Goal: Task Accomplishment & Management: Use online tool/utility

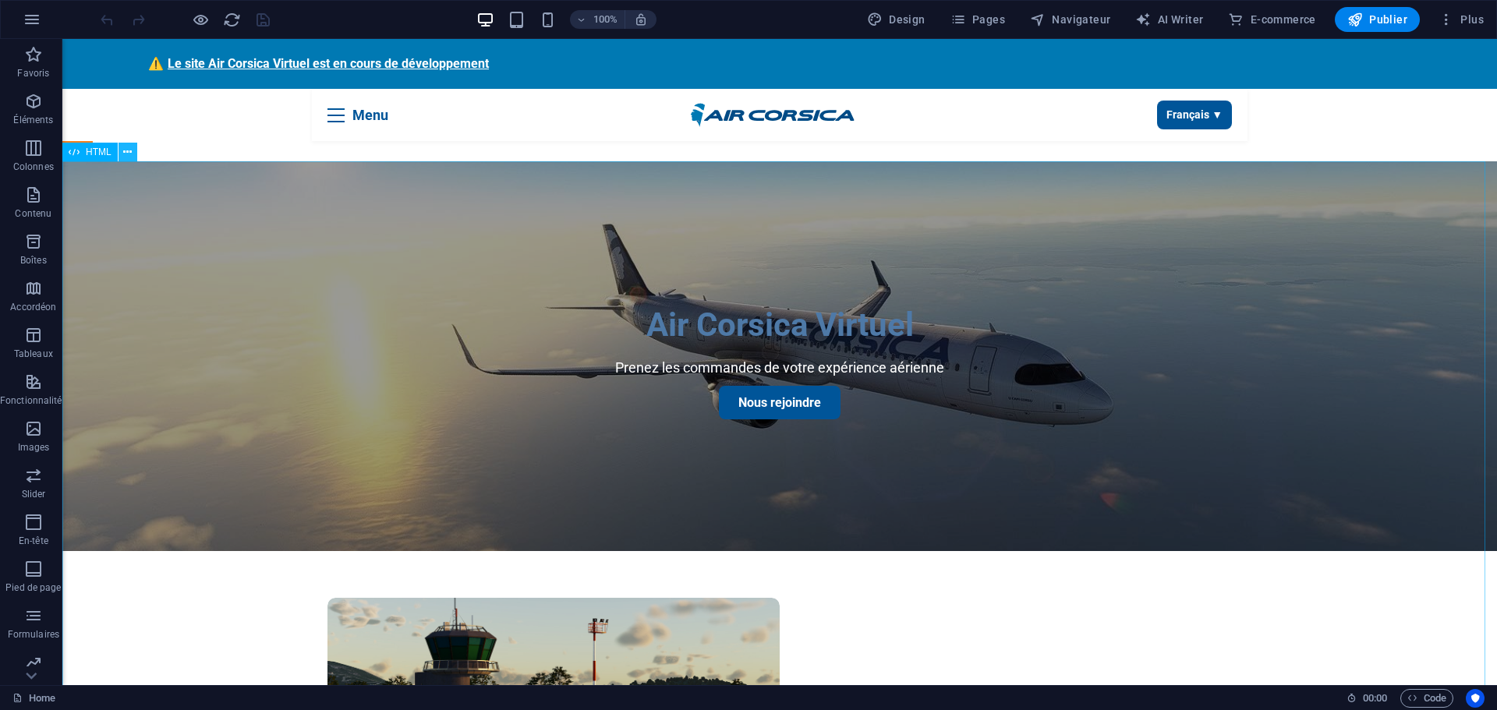
click at [131, 154] on icon at bounding box center [127, 152] width 9 height 16
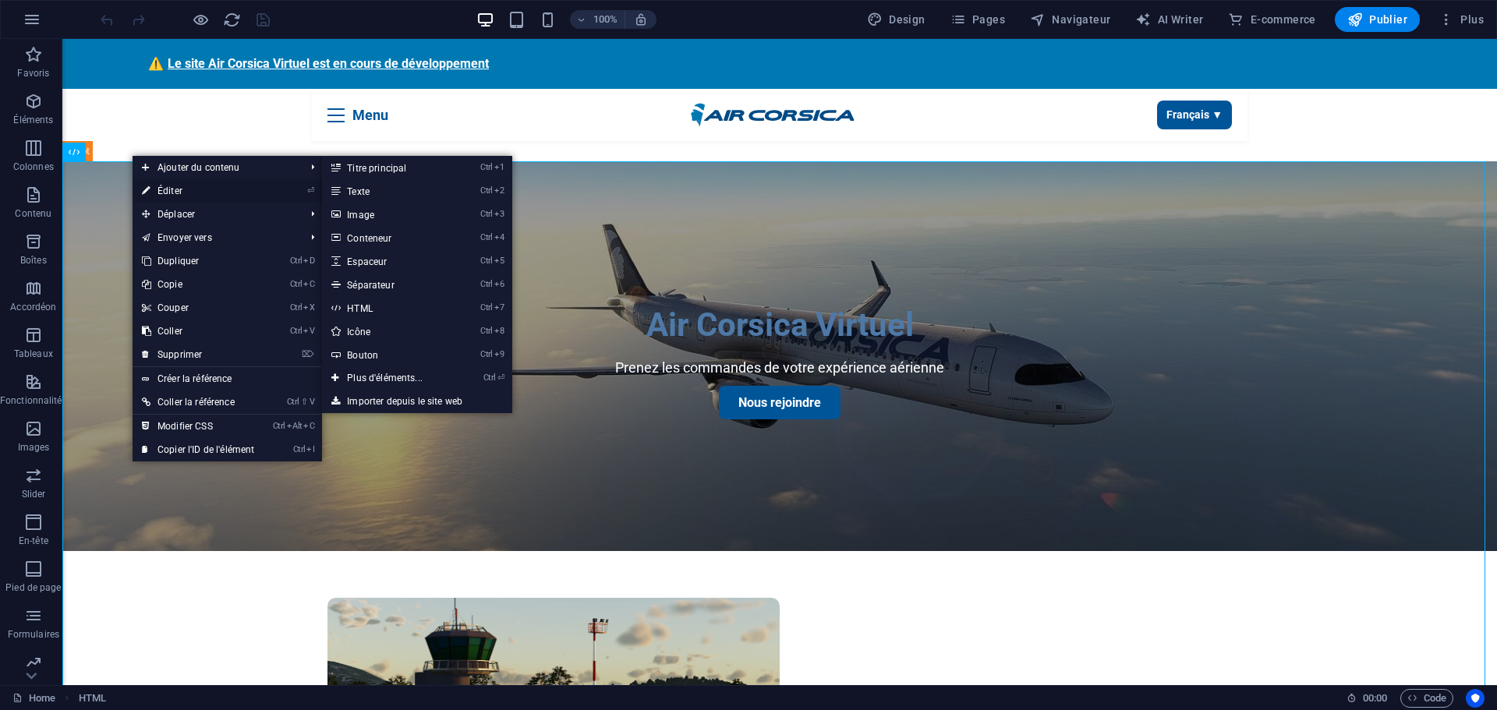
click at [164, 189] on link "⏎ Éditer" at bounding box center [198, 190] width 131 height 23
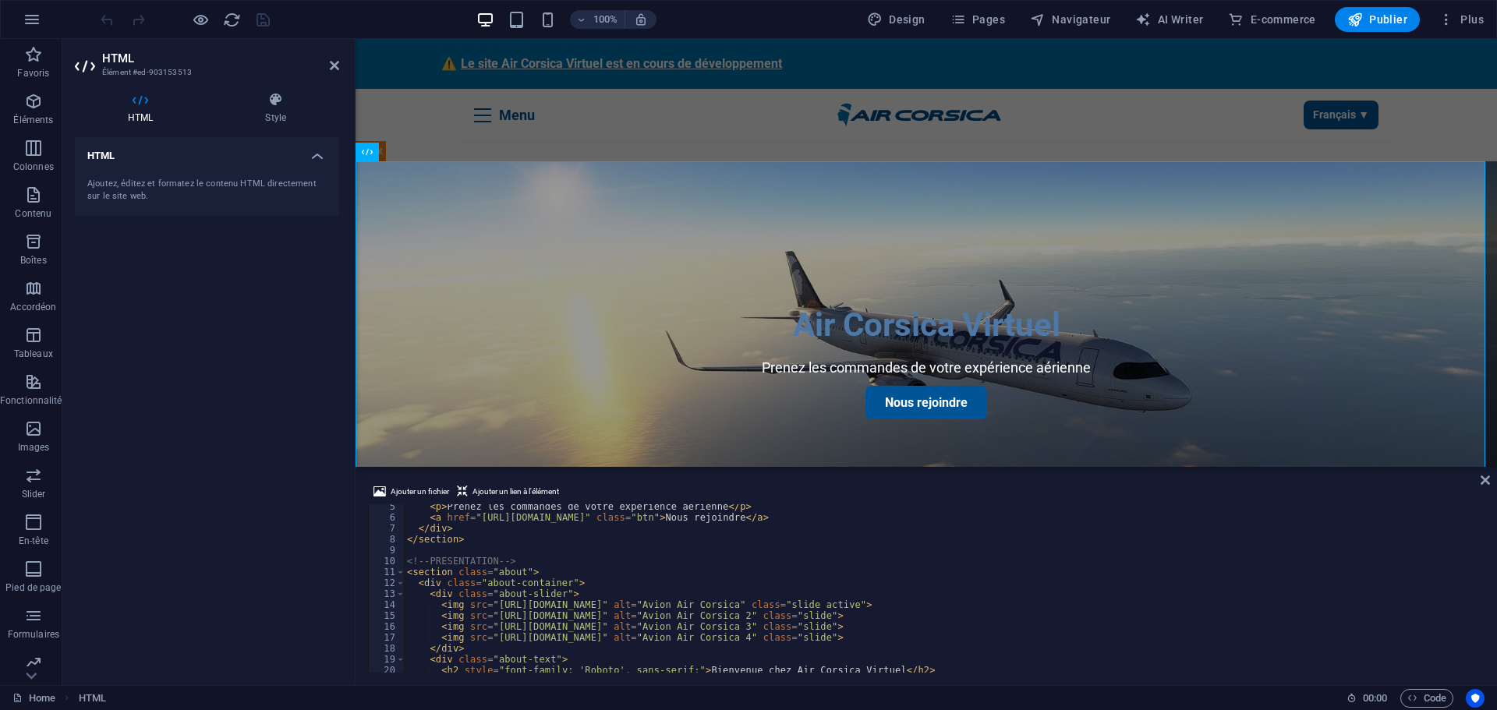
scroll to position [47, 0]
drag, startPoint x: 490, startPoint y: 628, endPoint x: 1067, endPoint y: 624, distance: 577.7
click at [1067, 624] on div "< p > Prenez les commandes de votre expérience aérienne </ p > < a href = "[URL…" at bounding box center [945, 594] width 1083 height 187
paste textarea "6/5/1757106892-capture-decran-2025-09-04-183657"
click at [1083, 645] on div "< p > Prenez les commandes de votre expérience aérienne </ p > < a href = "[URL…" at bounding box center [945, 594] width 1083 height 187
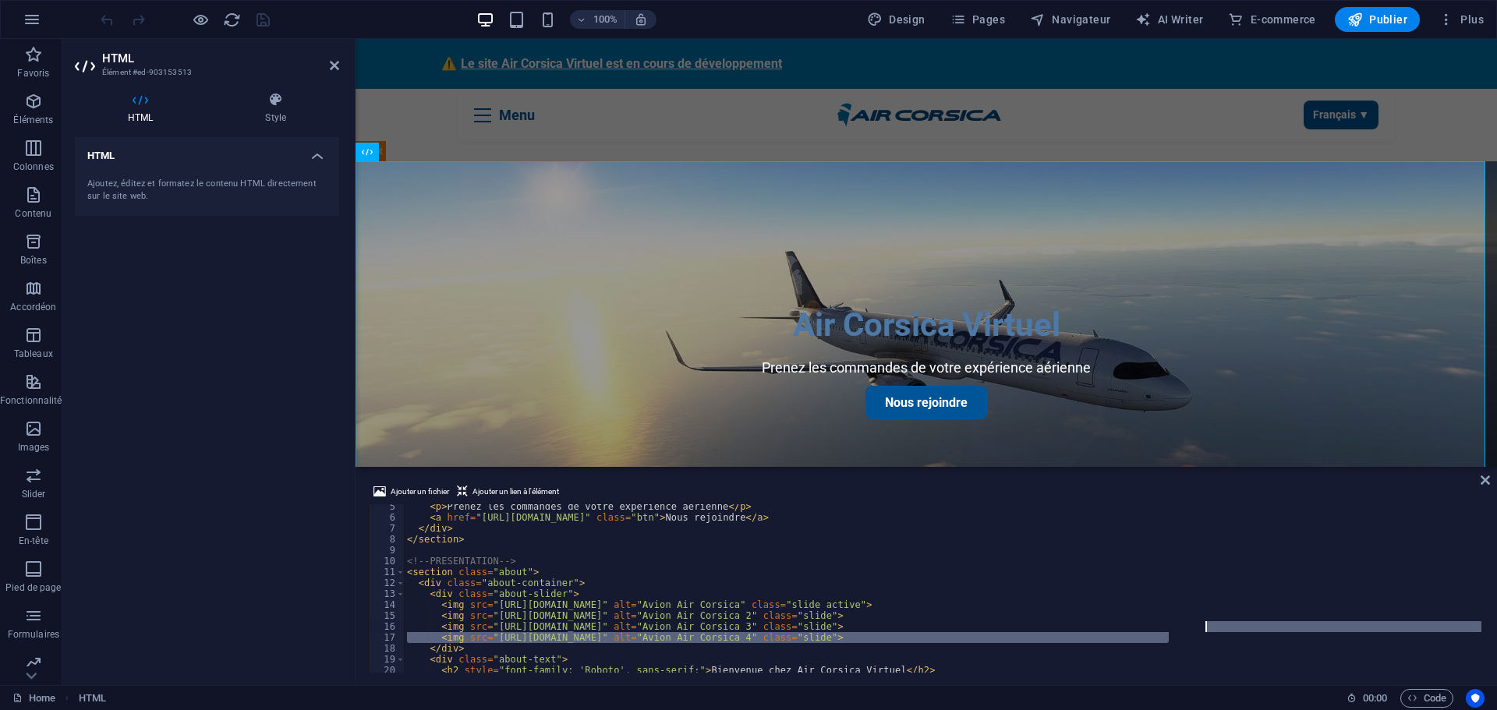
drag, startPoint x: 1169, startPoint y: 640, endPoint x: 1206, endPoint y: 626, distance: 40.0
click at [1206, 626] on div "< p > Prenez les commandes de votre expérience aérienne </ p > < a href = "[URL…" at bounding box center [945, 594] width 1083 height 187
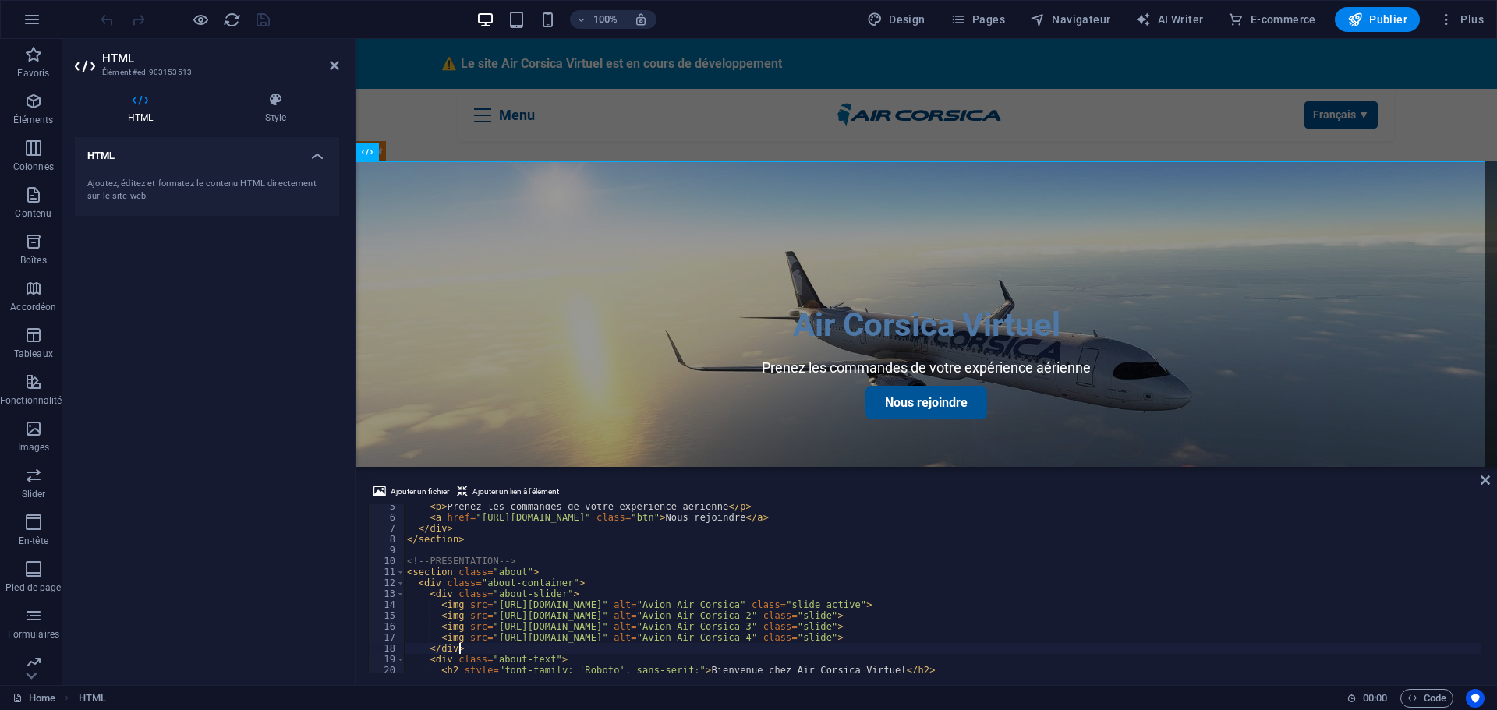
click at [1170, 645] on div "< p > Prenez les commandes de votre expérience aérienne </ p > < a href = "[URL…" at bounding box center [945, 594] width 1083 height 187
click at [1172, 638] on div "< p > Prenez les commandes de votre expérience aérienne </ p > < a href = "[URL…" at bounding box center [945, 594] width 1083 height 187
drag, startPoint x: 1084, startPoint y: 645, endPoint x: 1101, endPoint y: 659, distance: 22.2
click at [1084, 645] on div "< p > Prenez les commandes de votre expérience aérienne </ p > < a href = "[URL…" at bounding box center [945, 594] width 1083 height 187
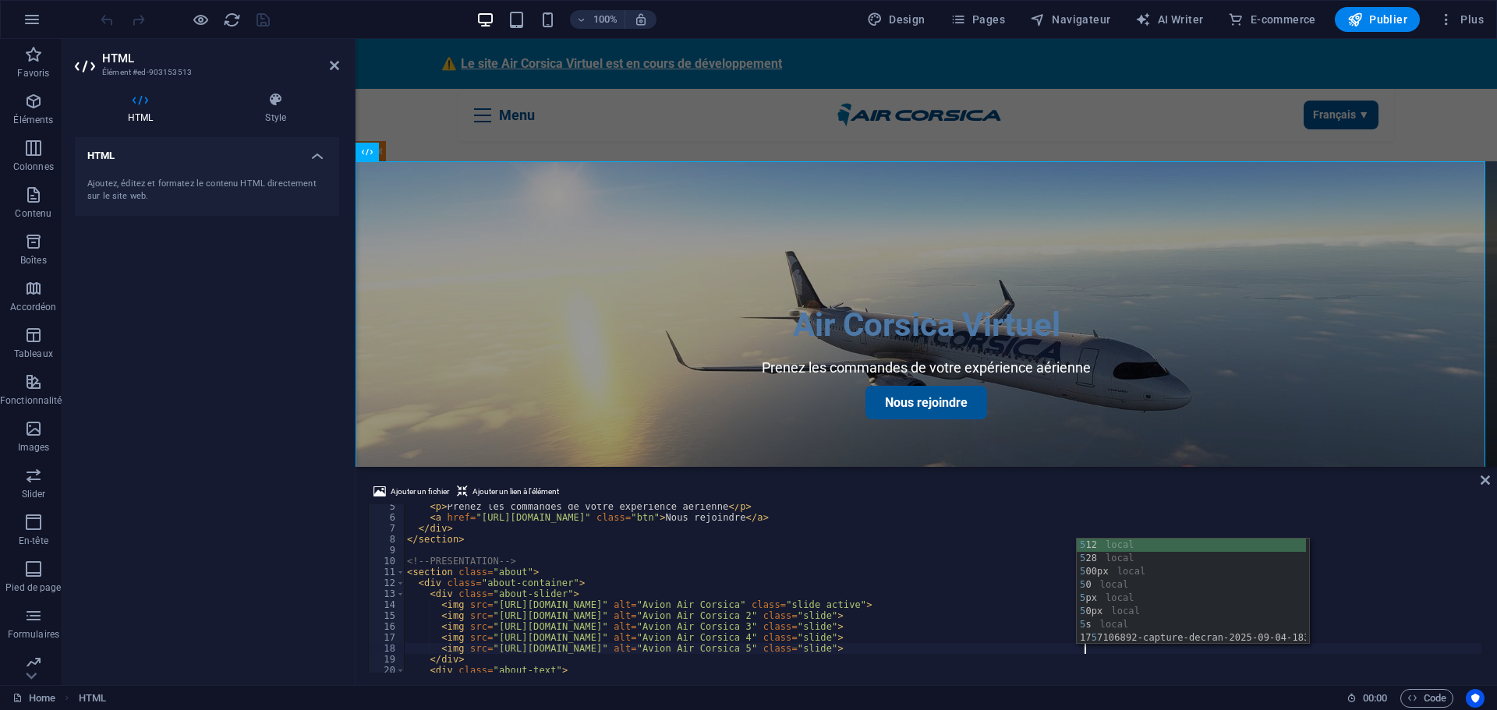
scroll to position [0, 55]
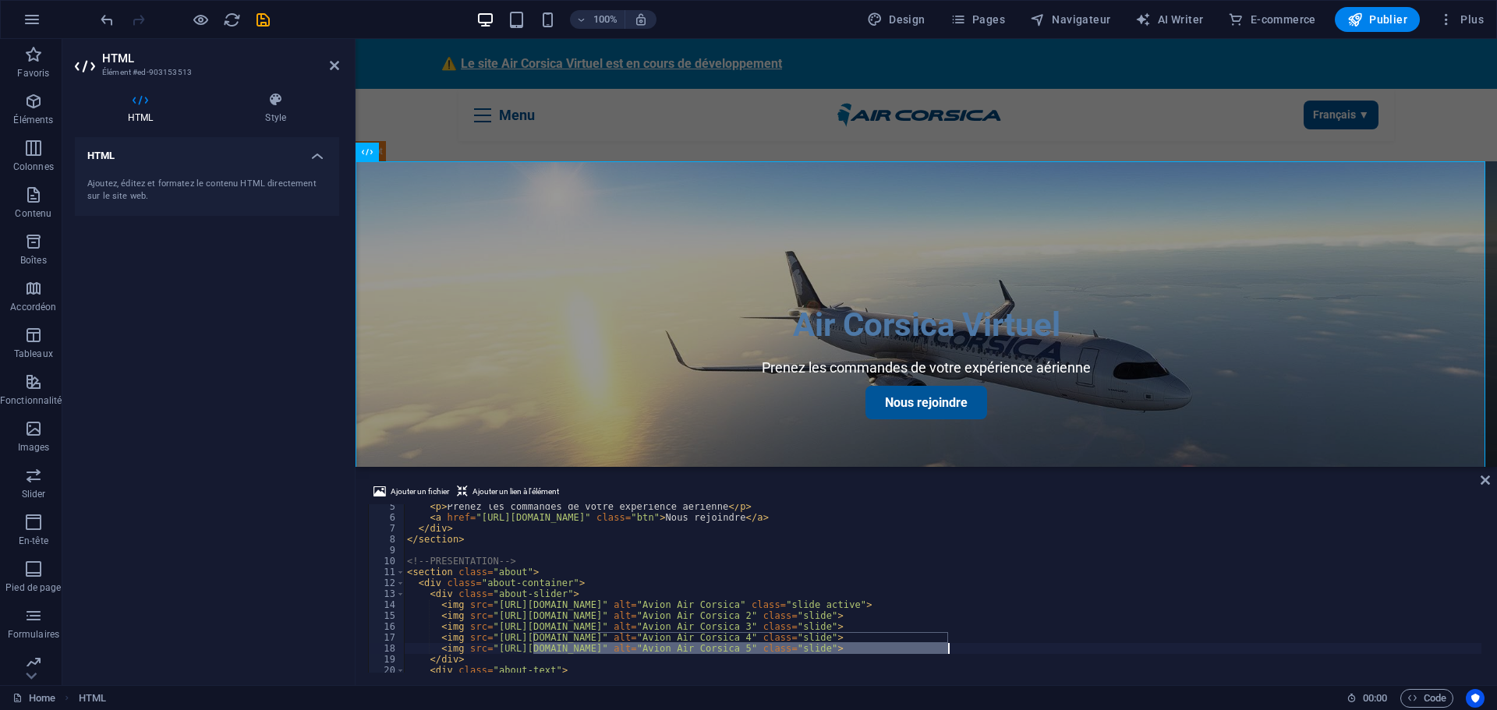
drag, startPoint x: 534, startPoint y: 651, endPoint x: 947, endPoint y: 651, distance: 413.2
click at [947, 651] on div "< p > Prenez les commandes de votre expérience aérienne </ p > < a href = "[URL…" at bounding box center [945, 594] width 1083 height 187
paste textarea "[URL][DOMAIN_NAME]"
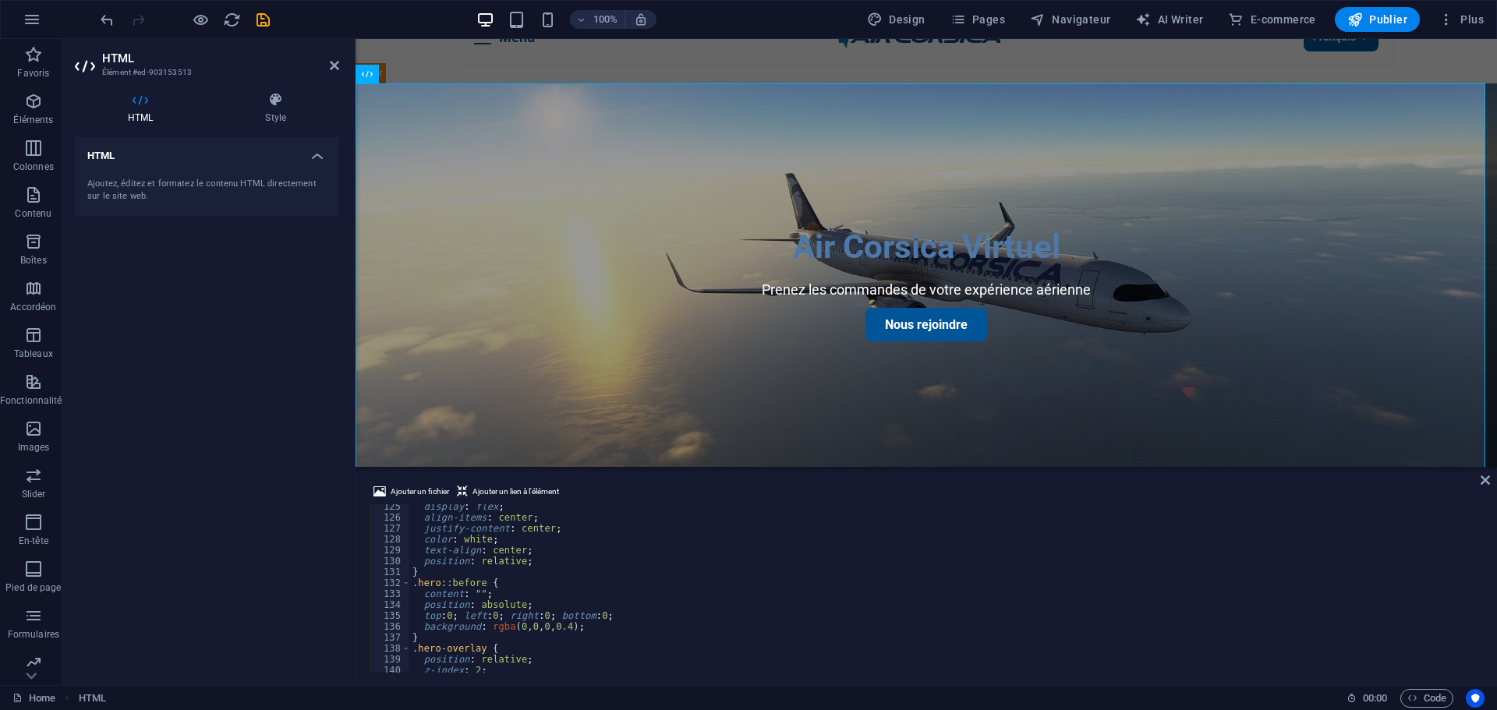
scroll to position [1310, 0]
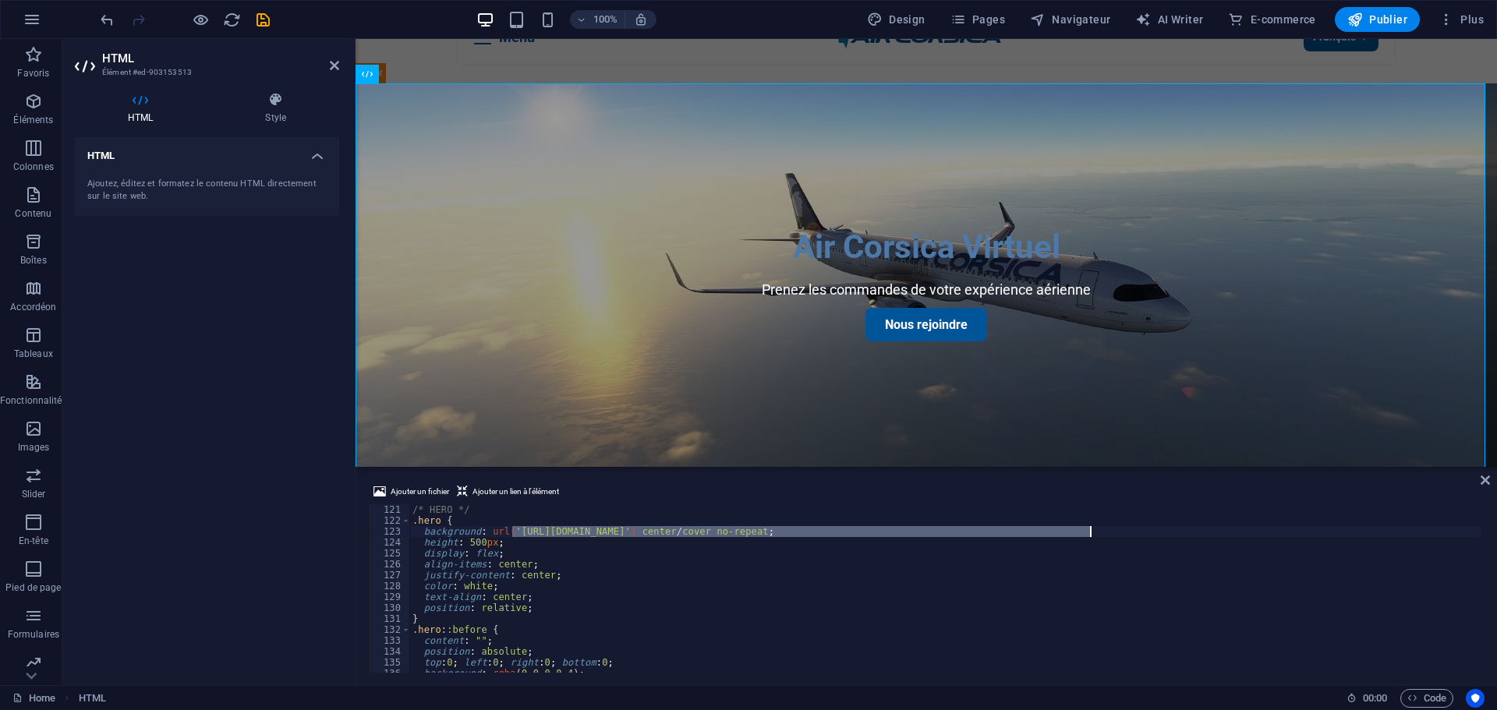
drag, startPoint x: 512, startPoint y: 532, endPoint x: 1089, endPoint y: 534, distance: 576.9
click at [1089, 534] on div "/* HERO */ .hero { background : url( '[URL][DOMAIN_NAME]' ) center / cover no-r…" at bounding box center [950, 597] width 1083 height 187
paste textarea "6/5/1757106892-unknow"
type textarea "background: url('[URL][DOMAIN_NAME]') center/cover no-repeat;"
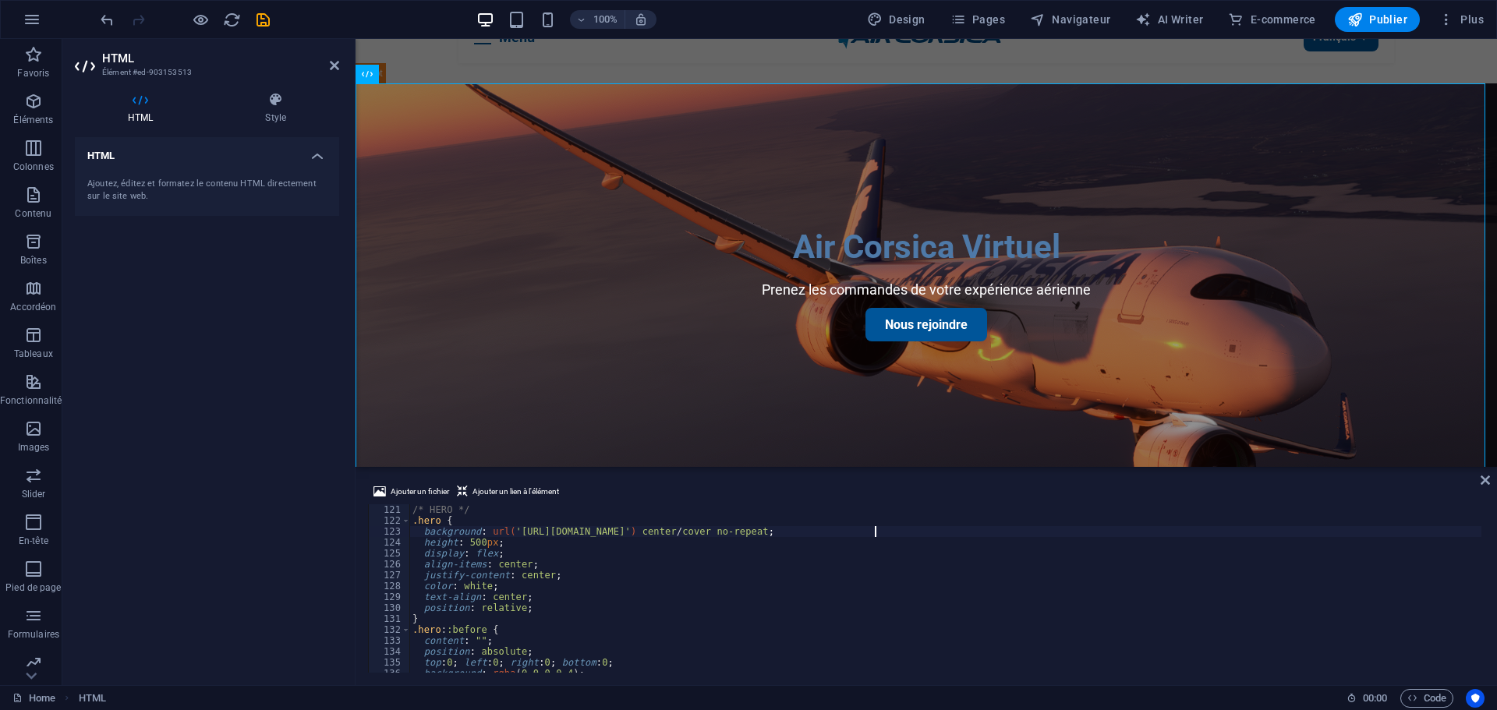
click at [235, 336] on div "HTML Ajoutez, éditez et formatez le contenu HTML directement sur le site web." at bounding box center [207, 405] width 264 height 536
click at [262, 20] on icon "save" at bounding box center [263, 20] width 18 height 18
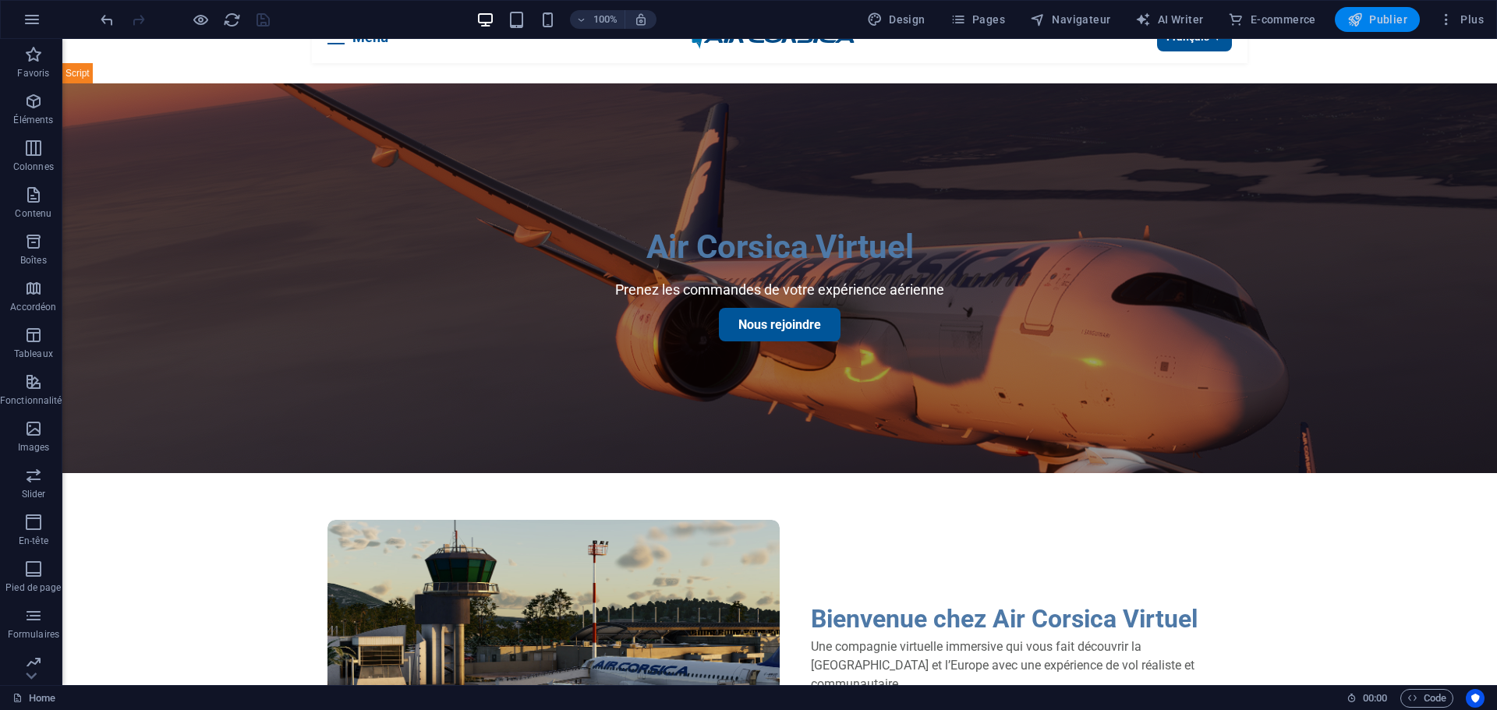
click at [1385, 22] on span "Publier" at bounding box center [1377, 20] width 60 height 16
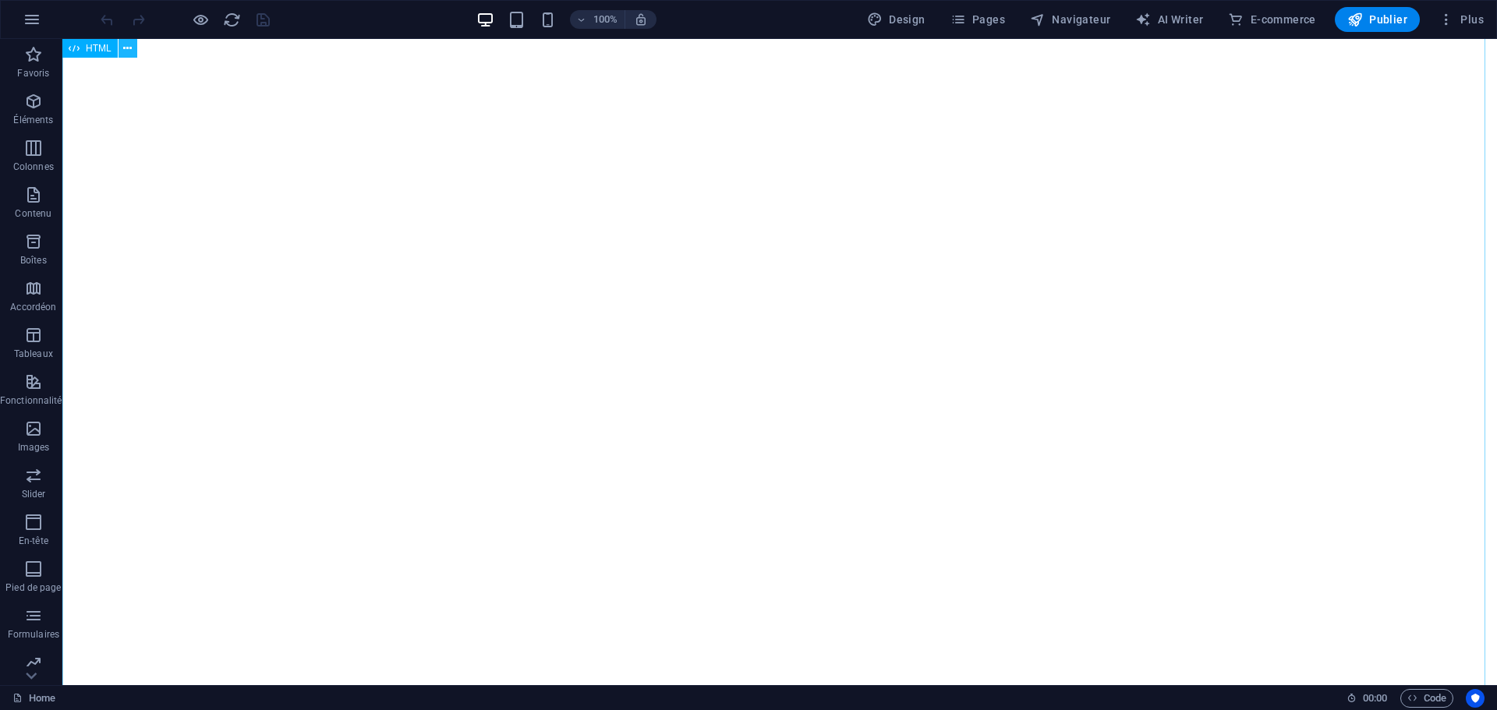
click at [129, 55] on icon at bounding box center [127, 49] width 9 height 16
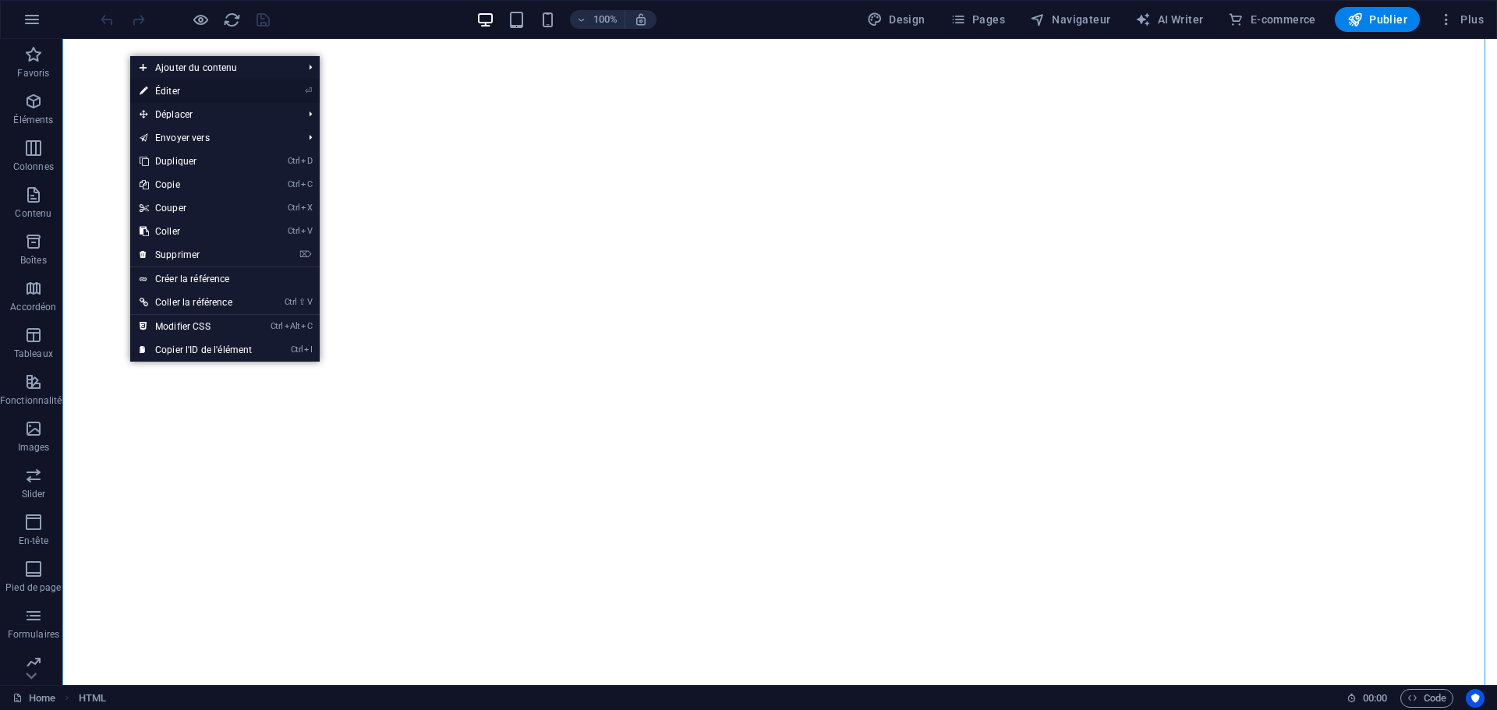
click at [151, 94] on link "⏎ Éditer" at bounding box center [195, 91] width 131 height 23
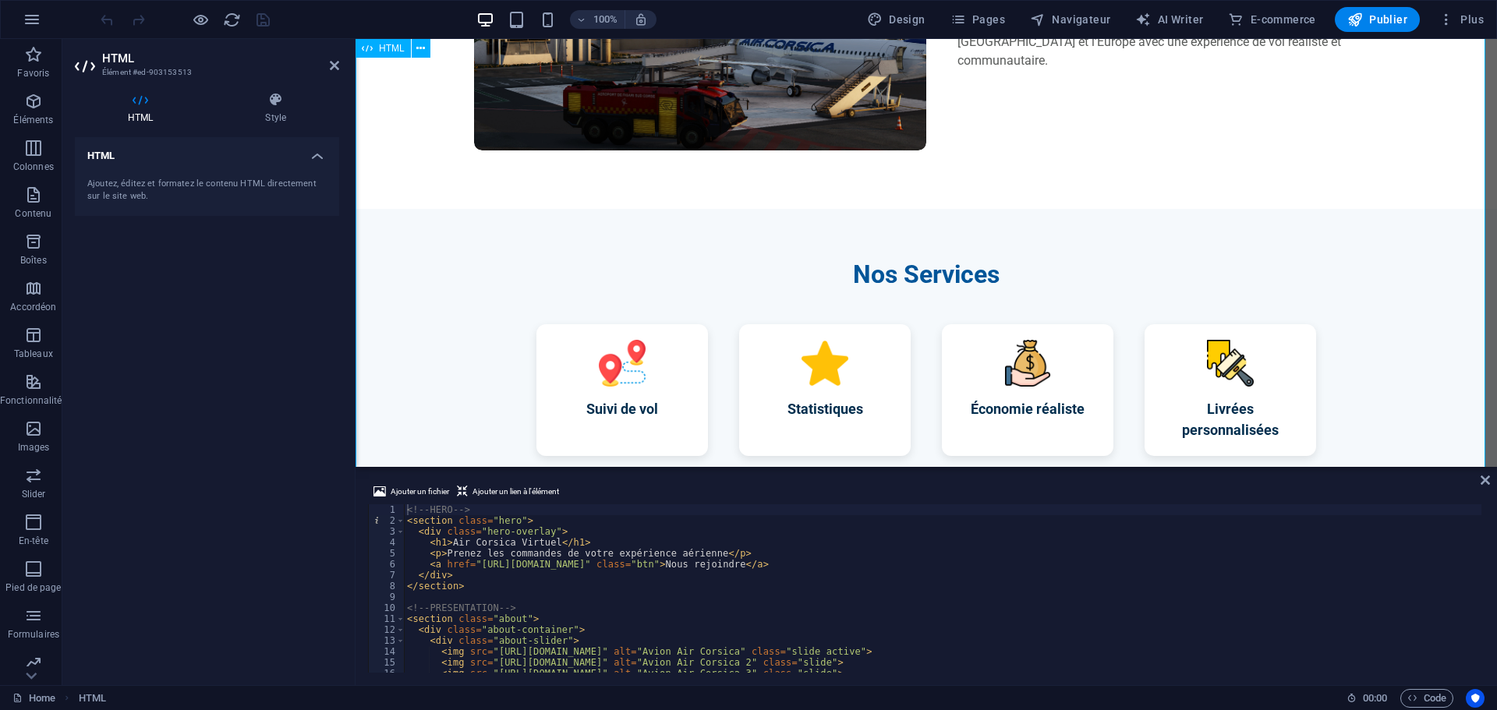
scroll to position [94, 0]
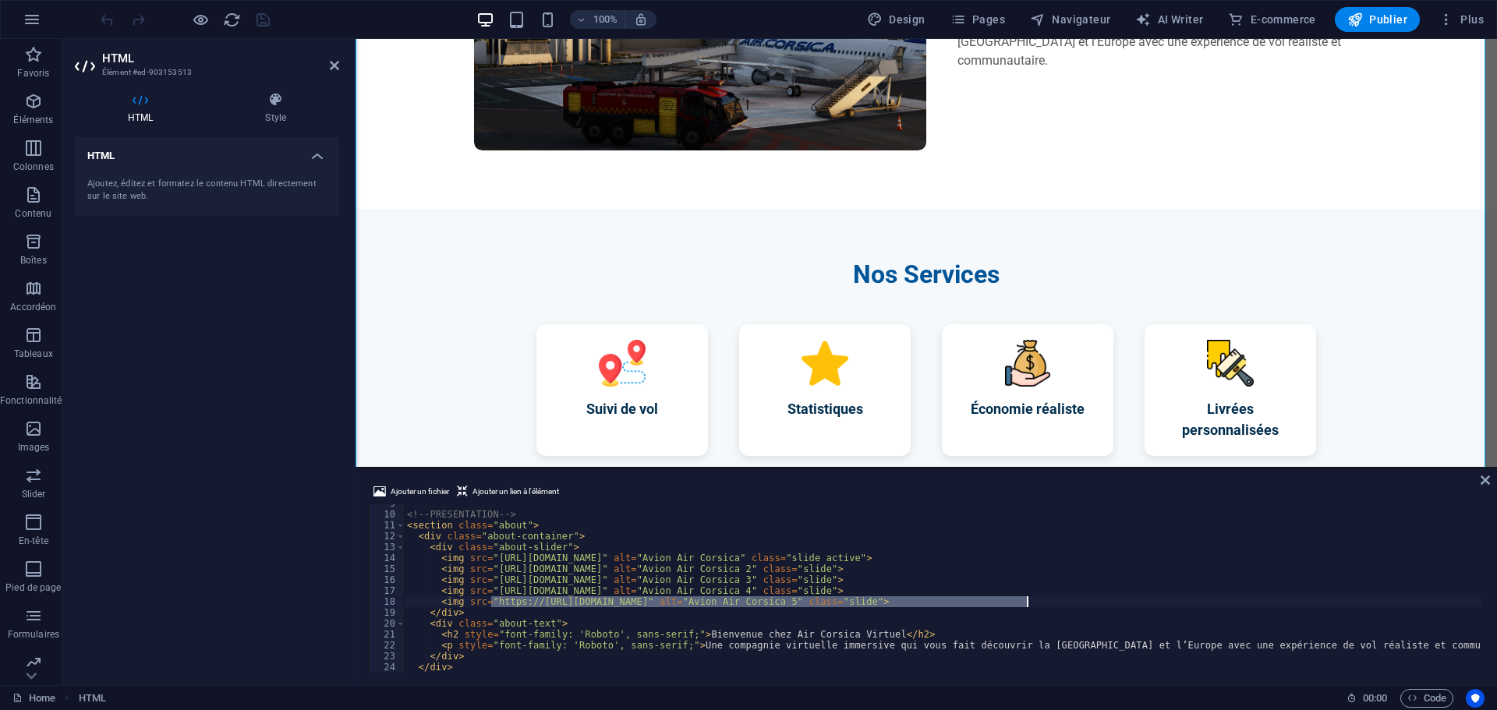
drag, startPoint x: 491, startPoint y: 606, endPoint x: 1026, endPoint y: 604, distance: 534.8
click at [1026, 604] on div "<!-- PRESENTATION --> < section class = "about" > < div class = "about-containe…" at bounding box center [945, 591] width 1083 height 187
paste textarea
type textarea "<img src="https://image.noelshack.com/fichiers/2025/36/5/1757106892-capture-dec…"
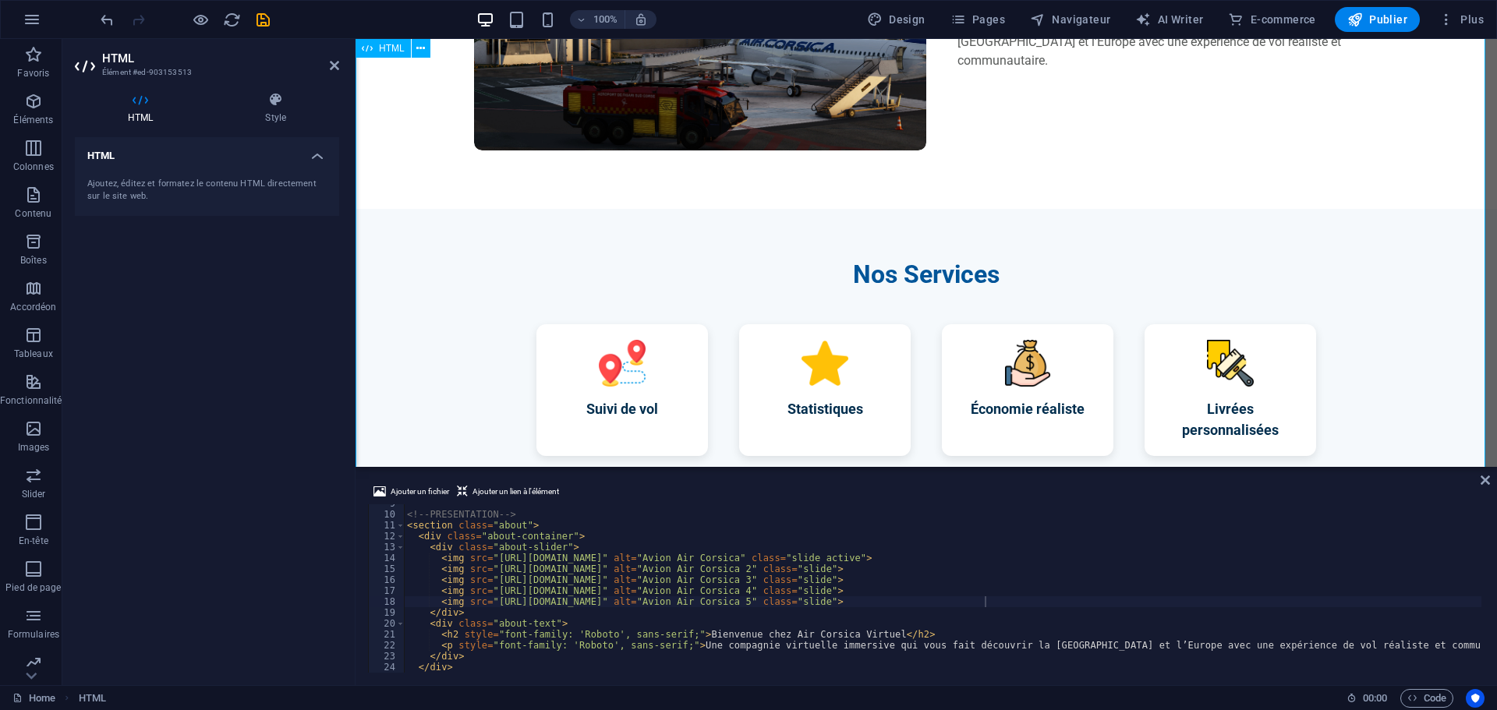
click at [974, 218] on div "Air Corsica Virtuel Prenez les commandes de votre expérience aérienne Nous rejo…" at bounding box center [925, 437] width 1141 height 1955
click at [263, 17] on icon "save" at bounding box center [263, 20] width 18 height 18
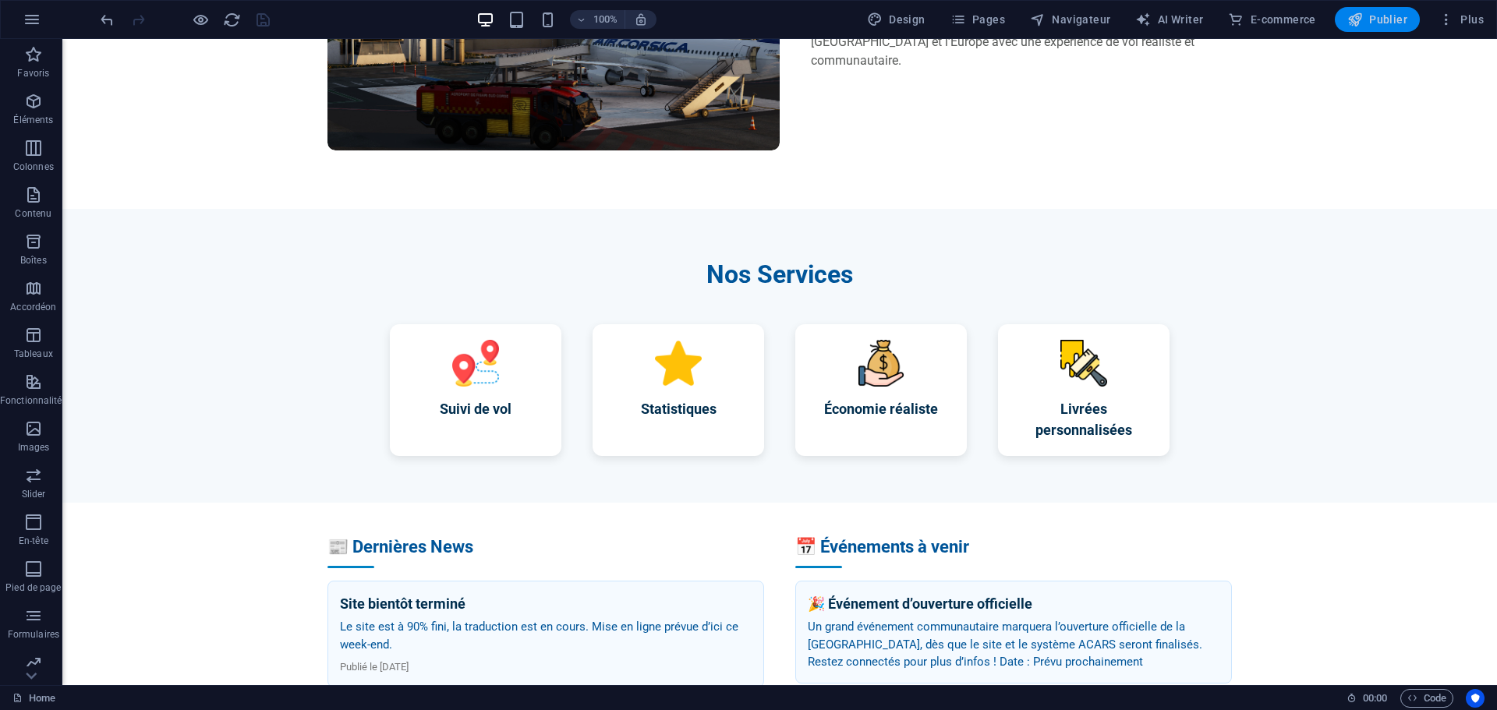
click at [1353, 18] on icon "button" at bounding box center [1355, 20] width 16 height 16
